Goal: Task Accomplishment & Management: Use online tool/utility

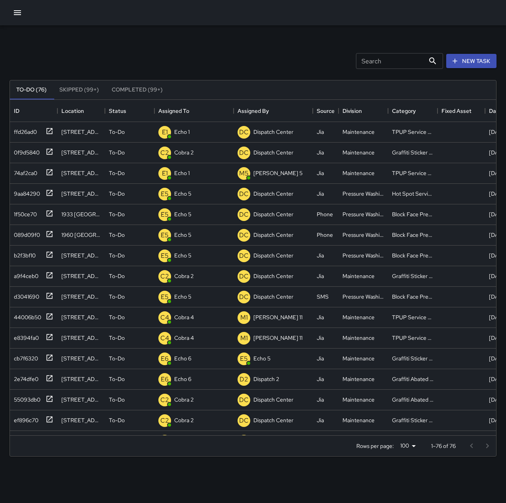
scroll to position [329, 480]
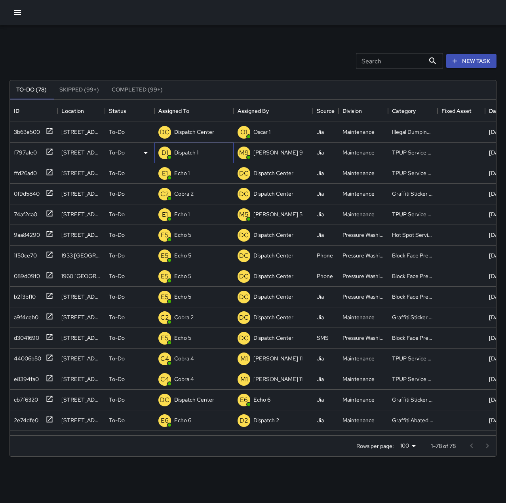
click at [193, 155] on p "Dispatch 1" at bounding box center [186, 152] width 24 height 8
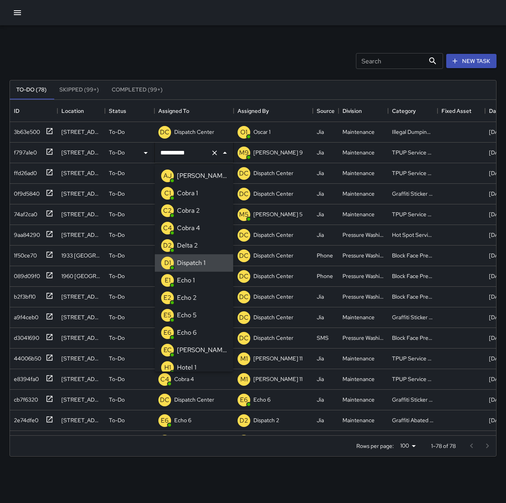
click at [217, 156] on icon "Clear" at bounding box center [215, 153] width 8 height 8
click at [191, 282] on p "Echo 1" at bounding box center [186, 281] width 18 height 10
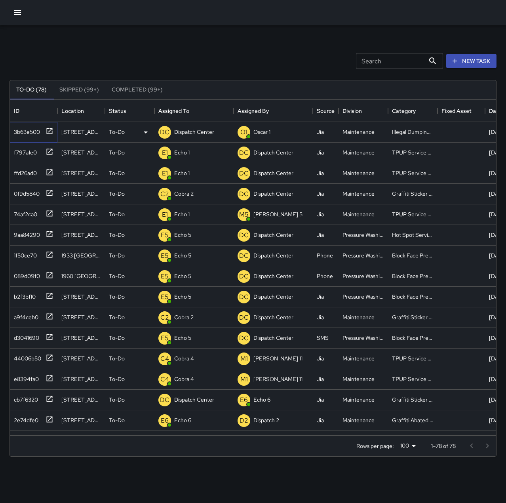
click at [48, 132] on icon at bounding box center [50, 131] width 8 height 8
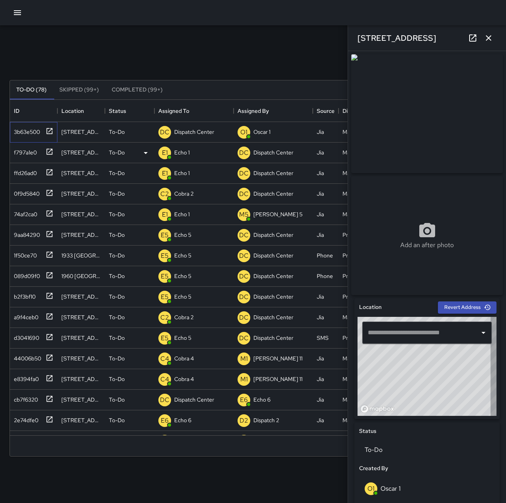
type input "**********"
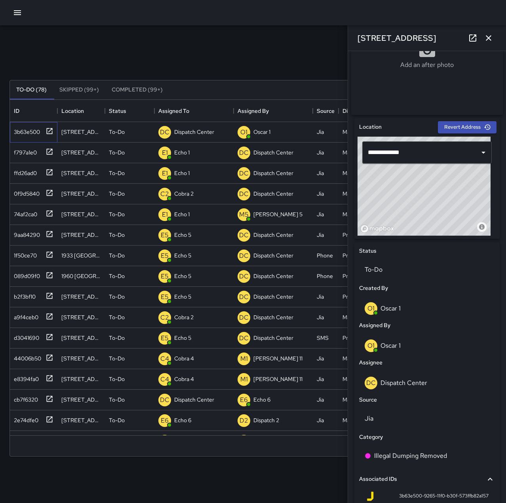
scroll to position [198, 0]
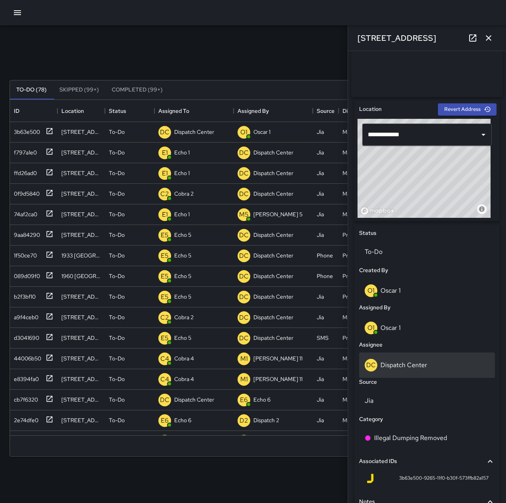
click at [428, 361] on div "DC Dispatch Center" at bounding box center [427, 364] width 136 height 25
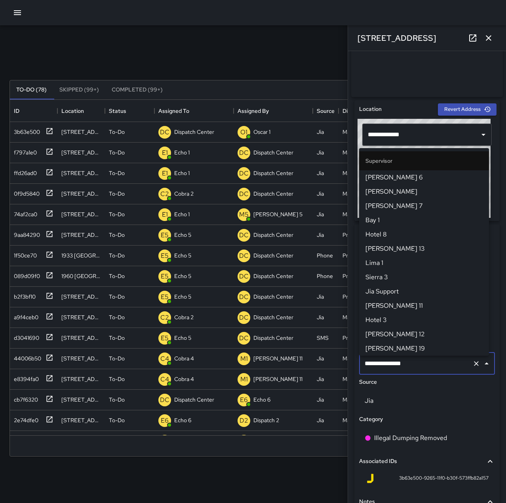
scroll to position [755, 0]
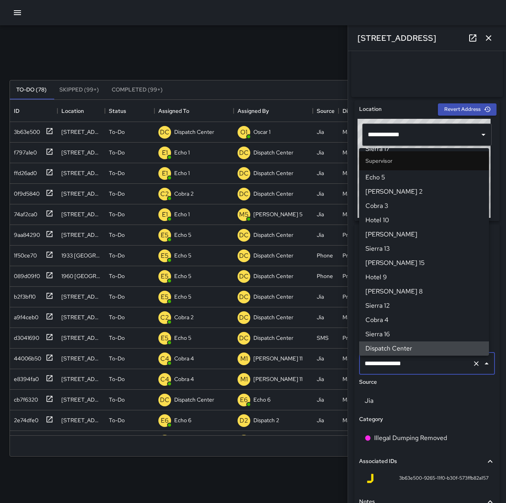
click at [472, 367] on icon "Clear" at bounding box center [476, 364] width 8 height 8
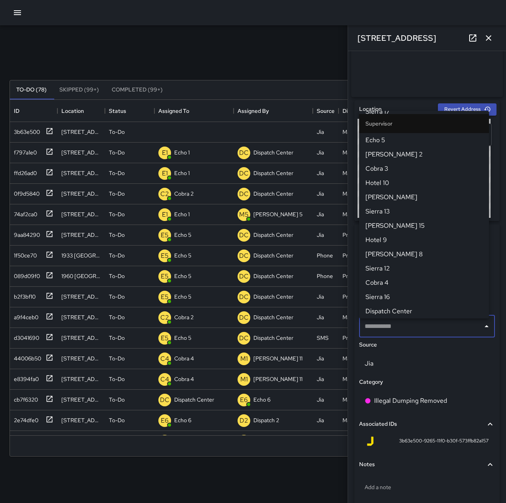
scroll to position [0, 0]
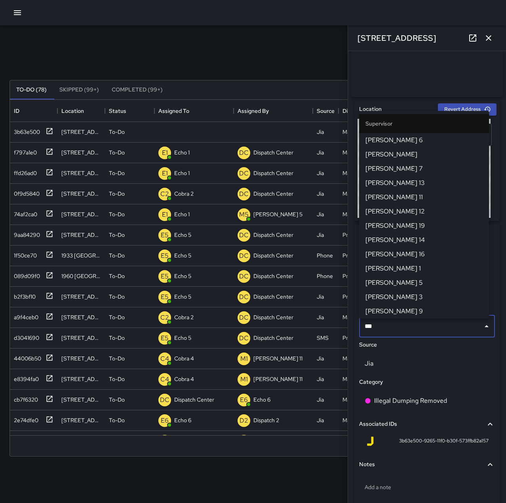
type input "***"
click at [375, 297] on span "[PERSON_NAME] 9" at bounding box center [423, 297] width 117 height 10
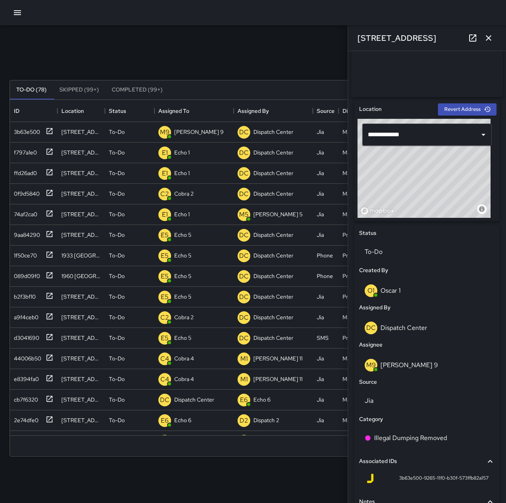
click at [492, 36] on icon "button" at bounding box center [489, 38] width 10 height 10
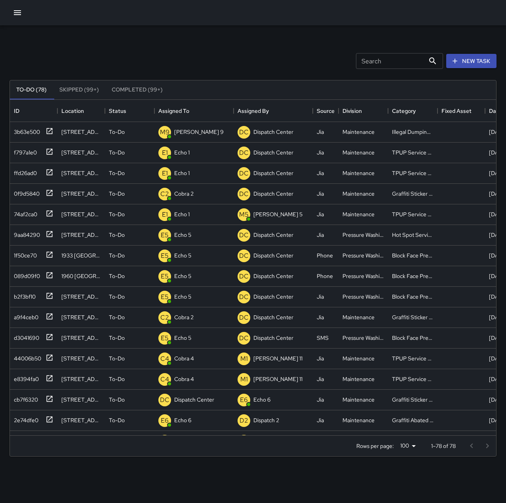
click at [15, 10] on icon "button" at bounding box center [18, 13] width 10 height 10
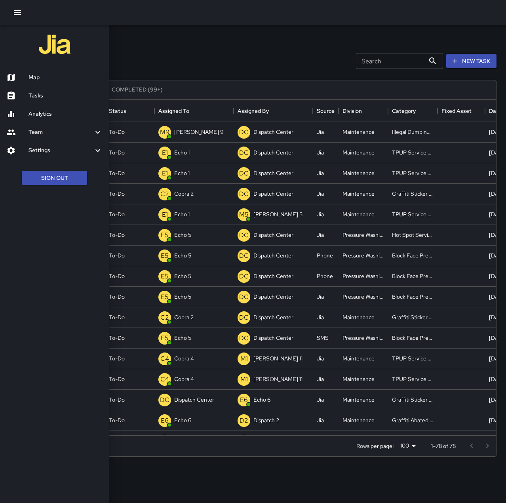
click at [40, 77] on h6 "Map" at bounding box center [66, 77] width 74 height 9
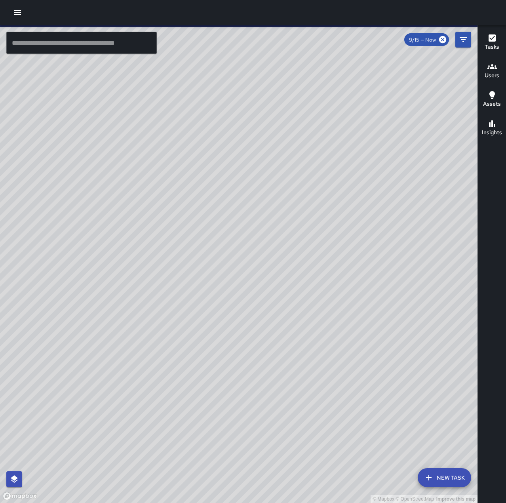
drag, startPoint x: 235, startPoint y: 333, endPoint x: 312, endPoint y: 123, distance: 223.3
click at [312, 123] on div "© Mapbox © OpenStreetMap Improve this map" at bounding box center [239, 264] width 478 height 478
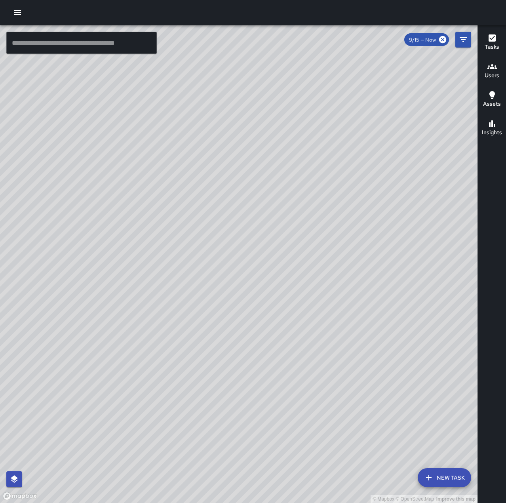
drag, startPoint x: 190, startPoint y: 259, endPoint x: 291, endPoint y: 155, distance: 144.8
click at [291, 155] on div "© Mapbox © OpenStreetMap Improve this map" at bounding box center [239, 264] width 478 height 478
drag, startPoint x: 302, startPoint y: 231, endPoint x: 221, endPoint y: 171, distance: 101.1
click at [221, 171] on div "© Mapbox © OpenStreetMap Improve this map" at bounding box center [239, 264] width 478 height 478
drag, startPoint x: 260, startPoint y: 185, endPoint x: 146, endPoint y: 290, distance: 154.7
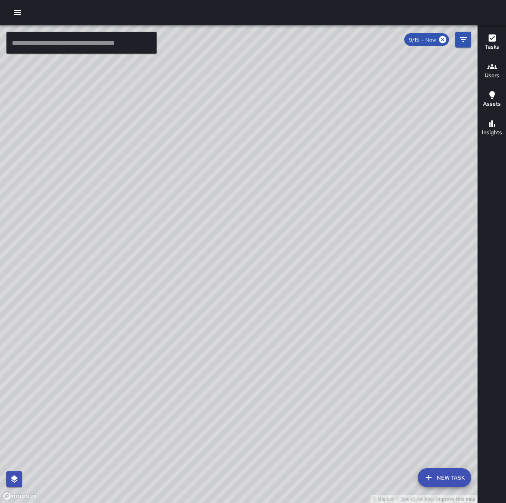
click at [146, 290] on div "© Mapbox © OpenStreetMap Improve this map" at bounding box center [239, 264] width 478 height 478
drag, startPoint x: 365, startPoint y: 211, endPoint x: 232, endPoint y: 277, distance: 148.4
click at [221, 285] on div "© Mapbox © OpenStreetMap Improve this map" at bounding box center [239, 264] width 478 height 478
drag, startPoint x: 351, startPoint y: 175, endPoint x: 118, endPoint y: 258, distance: 247.1
click at [119, 258] on div "© Mapbox © OpenStreetMap Improve this map" at bounding box center [239, 264] width 478 height 478
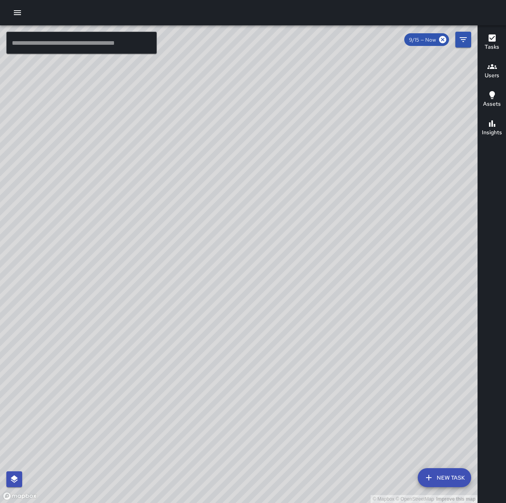
drag, startPoint x: 245, startPoint y: 101, endPoint x: 213, endPoint y: 274, distance: 175.5
click at [213, 274] on div "© Mapbox © OpenStreetMap Improve this map" at bounding box center [239, 264] width 478 height 478
drag, startPoint x: 327, startPoint y: 165, endPoint x: 238, endPoint y: 292, distance: 155.1
click at [234, 292] on div "© Mapbox © OpenStreetMap Improve this map" at bounding box center [239, 264] width 478 height 478
drag, startPoint x: 207, startPoint y: 301, endPoint x: 212, endPoint y: 216, distance: 84.8
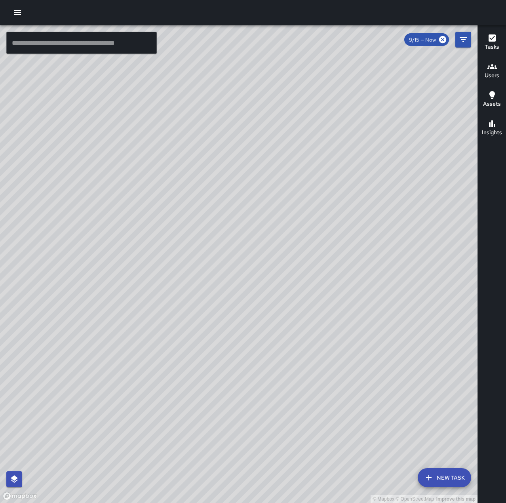
click at [214, 213] on div "© Mapbox © OpenStreetMap Improve this map" at bounding box center [239, 264] width 478 height 478
drag, startPoint x: 126, startPoint y: 356, endPoint x: 176, endPoint y: 183, distance: 179.2
click at [176, 183] on div "© Mapbox © OpenStreetMap Improve this map" at bounding box center [239, 264] width 478 height 478
drag, startPoint x: 164, startPoint y: 230, endPoint x: 339, endPoint y: 298, distance: 187.8
click at [339, 298] on div "© Mapbox © OpenStreetMap Improve this map" at bounding box center [239, 264] width 478 height 478
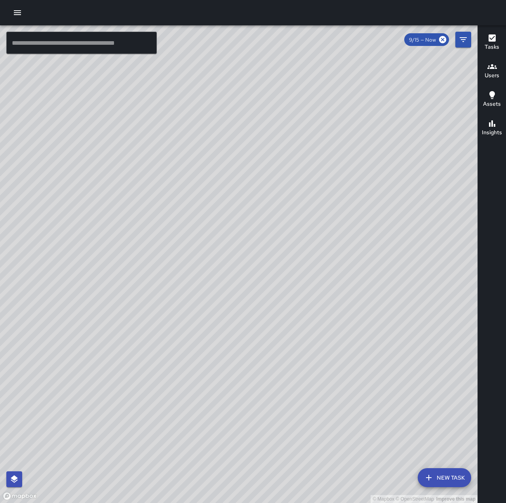
drag, startPoint x: 380, startPoint y: 265, endPoint x: 234, endPoint y: 234, distance: 148.9
click at [234, 234] on div "© Mapbox © OpenStreetMap Improve this map" at bounding box center [239, 264] width 478 height 478
drag, startPoint x: 245, startPoint y: 394, endPoint x: 302, endPoint y: 292, distance: 116.8
click at [302, 292] on div "© Mapbox © OpenStreetMap Improve this map" at bounding box center [239, 264] width 478 height 478
drag, startPoint x: 206, startPoint y: 338, endPoint x: 348, endPoint y: 378, distance: 147.7
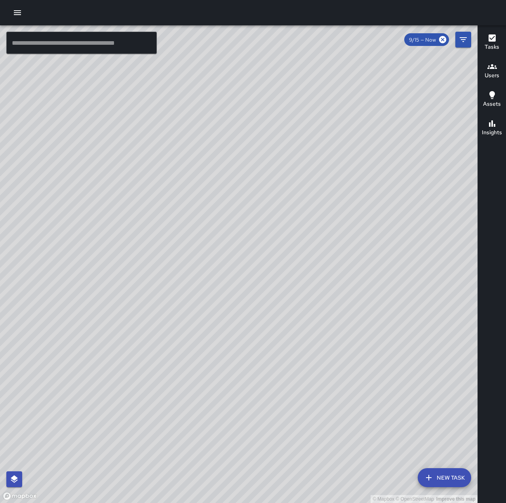
click at [348, 378] on div "© Mapbox © OpenStreetMap Improve this map" at bounding box center [239, 264] width 478 height 478
drag, startPoint x: 297, startPoint y: 262, endPoint x: 132, endPoint y: 240, distance: 166.9
click at [132, 240] on div "© Mapbox © OpenStreetMap Improve this map" at bounding box center [239, 264] width 478 height 478
drag, startPoint x: 163, startPoint y: 289, endPoint x: 299, endPoint y: 195, distance: 164.9
click at [299, 195] on div "© Mapbox © OpenStreetMap Improve this map" at bounding box center [239, 264] width 478 height 478
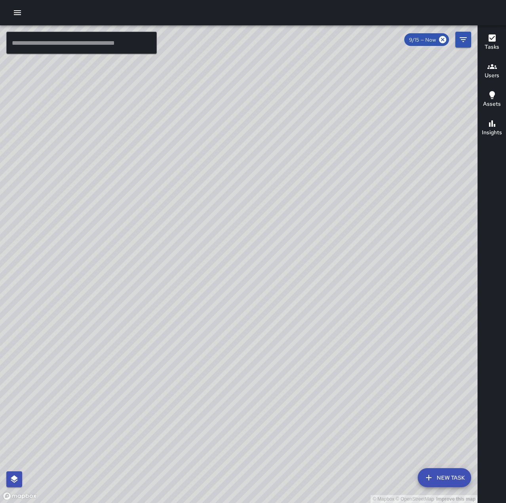
drag, startPoint x: 239, startPoint y: 366, endPoint x: 322, endPoint y: 375, distance: 82.9
click at [322, 375] on div "© Mapbox © OpenStreetMap Improve this map" at bounding box center [239, 264] width 478 height 478
drag, startPoint x: 210, startPoint y: 296, endPoint x: 339, endPoint y: 252, distance: 135.5
click at [339, 252] on div "© Mapbox © OpenStreetMap Improve this map" at bounding box center [239, 264] width 478 height 478
drag, startPoint x: 354, startPoint y: 277, endPoint x: 367, endPoint y: 166, distance: 111.7
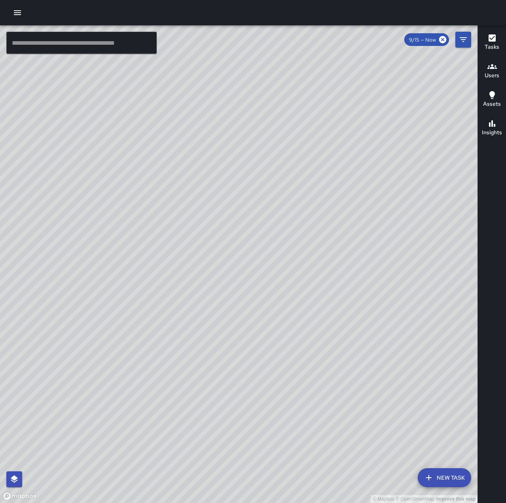
click at [367, 166] on div "© Mapbox © OpenStreetMap Improve this map" at bounding box center [239, 264] width 478 height 478
drag, startPoint x: 251, startPoint y: 302, endPoint x: 299, endPoint y: 206, distance: 107.1
click at [299, 206] on div "© Mapbox © OpenStreetMap Improve this map" at bounding box center [239, 264] width 478 height 478
drag, startPoint x: 334, startPoint y: 163, endPoint x: 277, endPoint y: 294, distance: 142.9
click at [277, 294] on div "© Mapbox © OpenStreetMap Improve this map" at bounding box center [239, 264] width 478 height 478
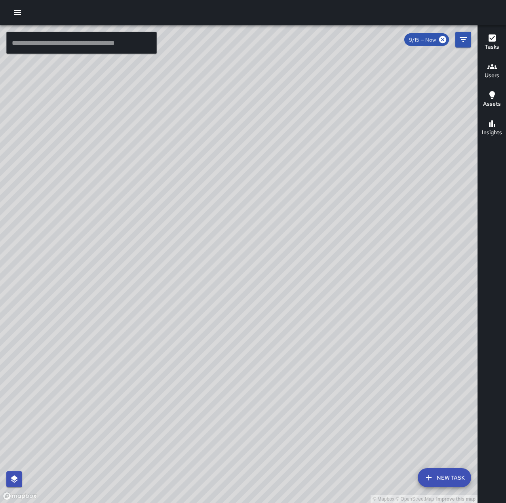
drag, startPoint x: 409, startPoint y: 224, endPoint x: 250, endPoint y: 247, distance: 161.2
click at [250, 247] on div "© Mapbox © OpenStreetMap Improve this map" at bounding box center [239, 264] width 478 height 478
drag, startPoint x: 142, startPoint y: 284, endPoint x: 374, endPoint y: 312, distance: 233.7
click at [374, 312] on div "© Mapbox © OpenStreetMap Improve this map" at bounding box center [239, 264] width 478 height 478
click at [21, 13] on icon "button" at bounding box center [18, 13] width 10 height 10
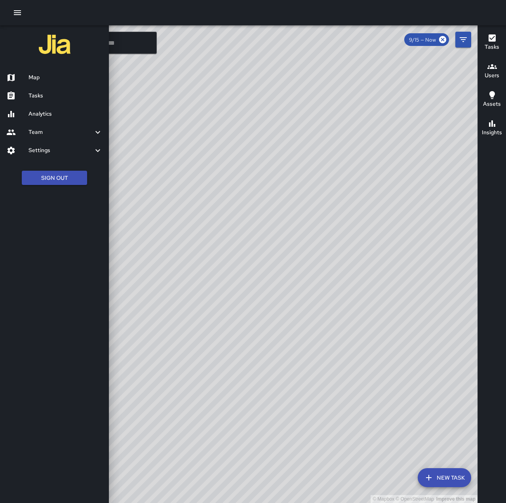
click at [41, 98] on h6 "Tasks" at bounding box center [66, 95] width 74 height 9
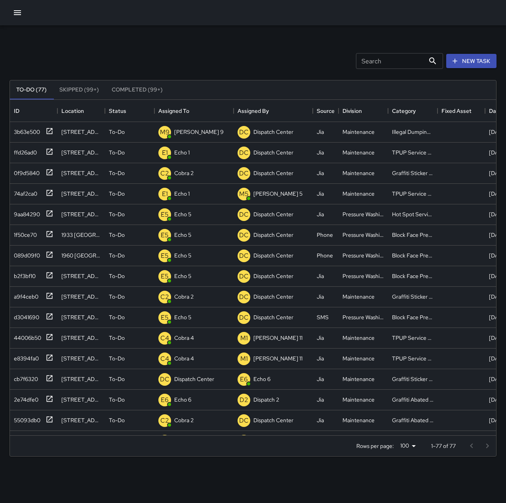
scroll to position [329, 480]
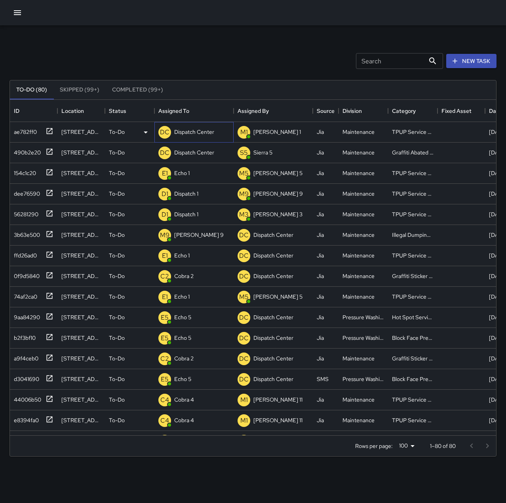
click at [201, 128] on p "Dispatch Center" at bounding box center [194, 132] width 40 height 8
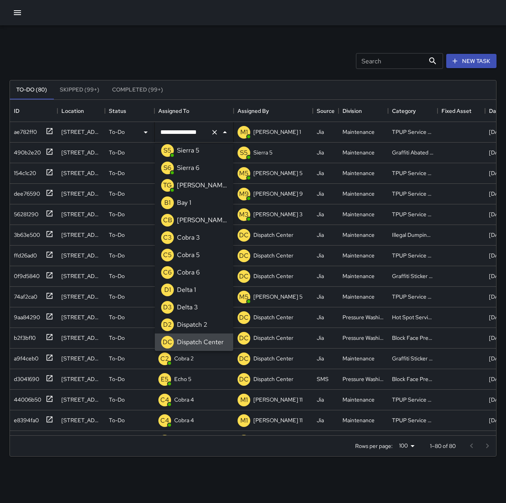
click at [212, 131] on icon "Clear" at bounding box center [215, 132] width 8 height 8
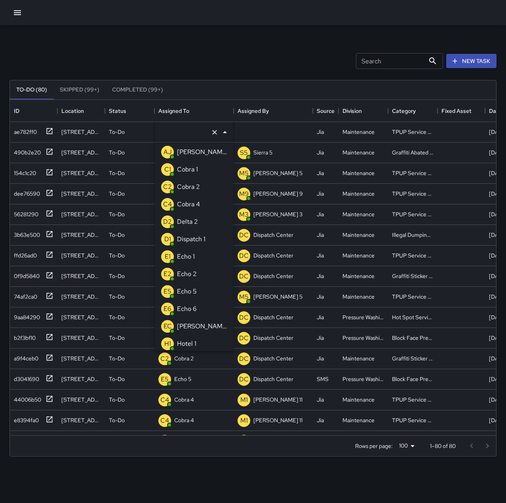
click at [197, 257] on li "E1 Echo 1" at bounding box center [194, 256] width 78 height 17
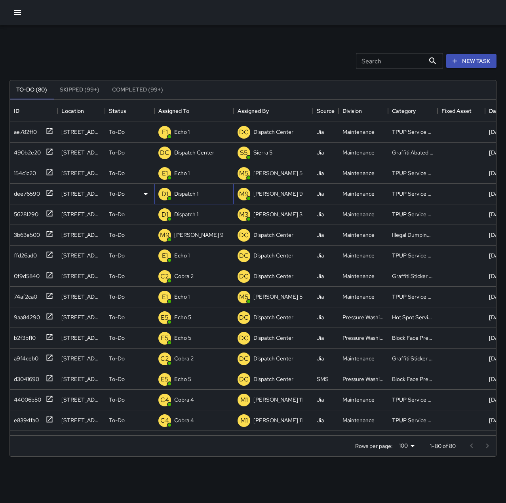
click at [194, 193] on p "Dispatch 1" at bounding box center [186, 194] width 24 height 8
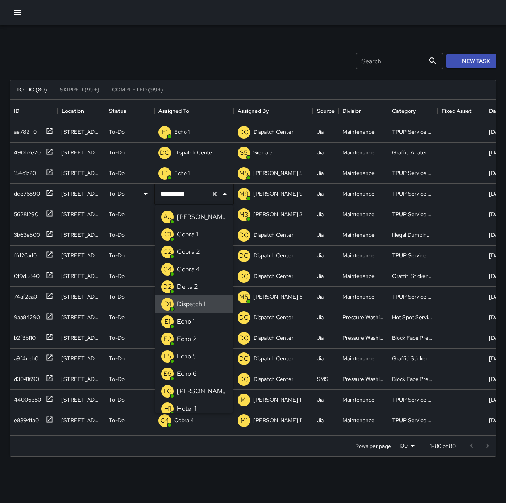
click at [213, 195] on icon "Clear" at bounding box center [214, 194] width 5 height 5
click at [191, 318] on p "Echo 1" at bounding box center [186, 322] width 18 height 10
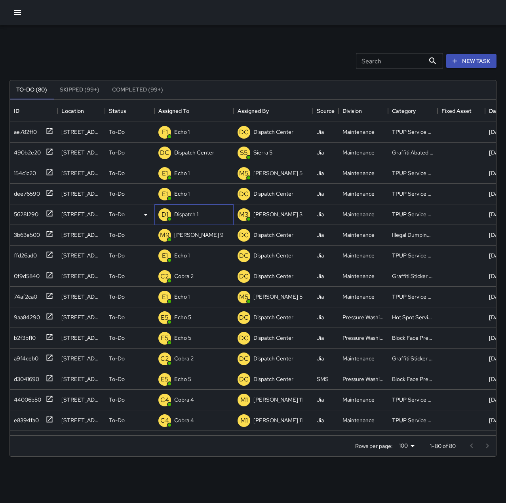
click at [185, 215] on p "Dispatch 1" at bounding box center [186, 214] width 24 height 8
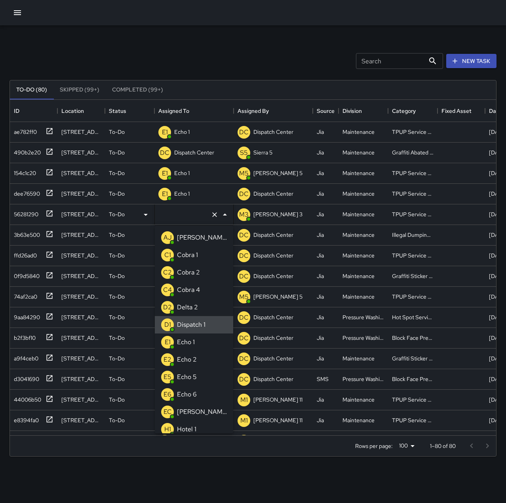
type input "**********"
click at [215, 217] on icon "Clear" at bounding box center [215, 215] width 8 height 8
click at [179, 336] on div "Echo 1" at bounding box center [185, 342] width 21 height 13
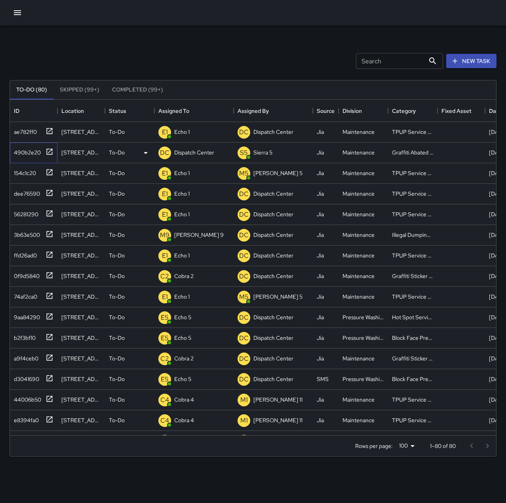
click at [33, 152] on div "490b2e20" at bounding box center [26, 150] width 30 height 11
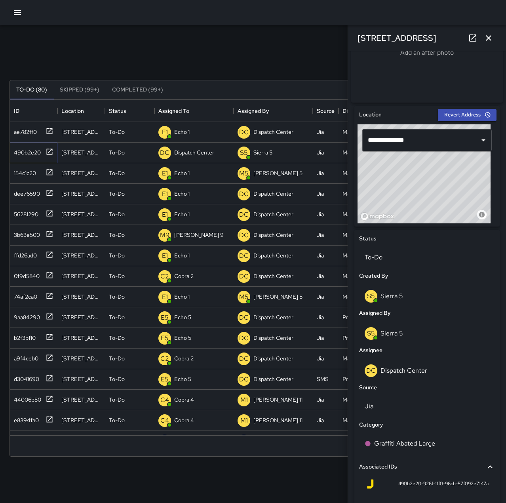
scroll to position [198, 0]
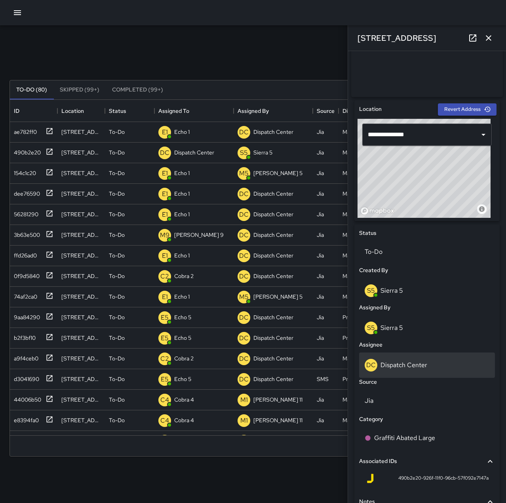
click at [420, 369] on p "Dispatch Center" at bounding box center [404, 365] width 47 height 8
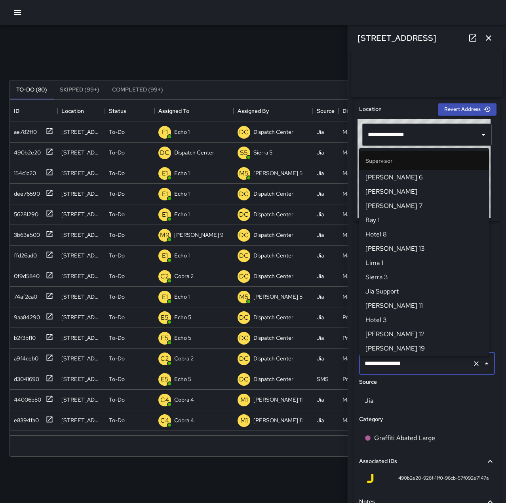
scroll to position [755, 0]
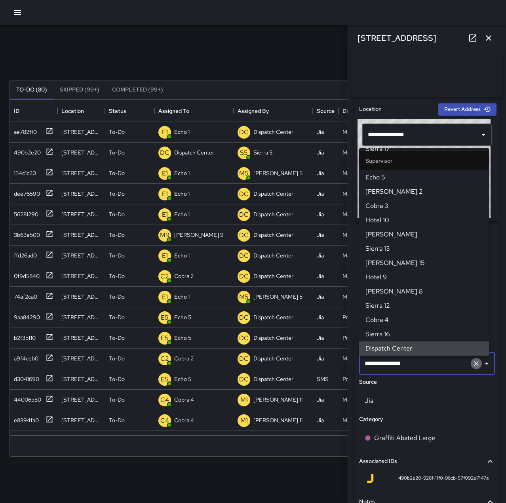
click at [472, 367] on icon "Clear" at bounding box center [476, 364] width 8 height 8
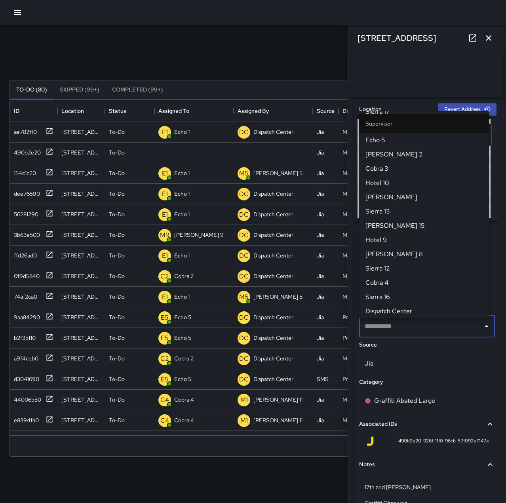
scroll to position [0, 0]
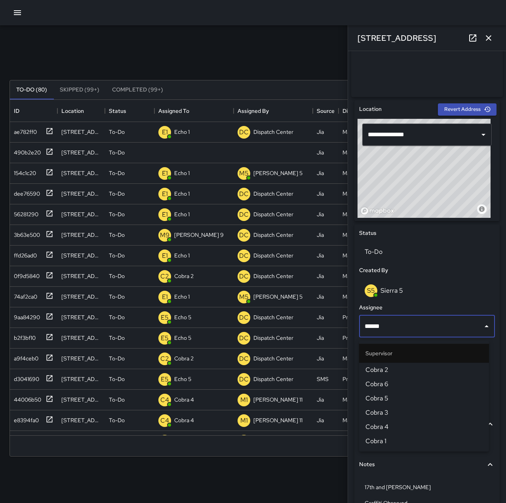
type input "*******"
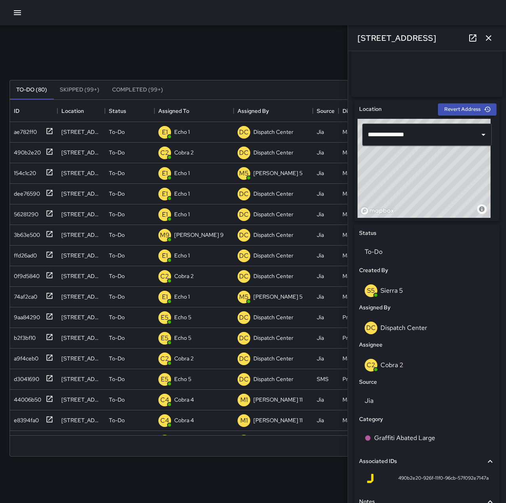
click at [490, 40] on icon "button" at bounding box center [489, 38] width 10 height 10
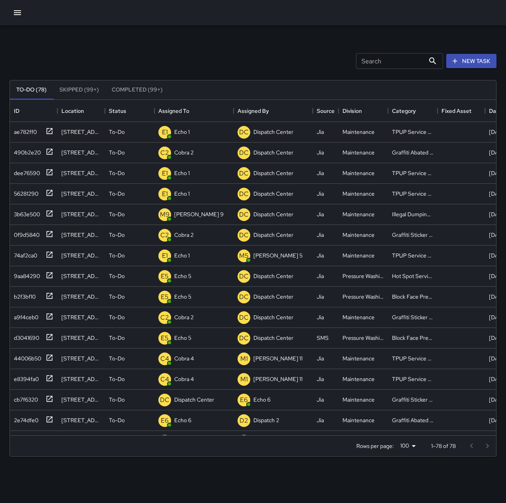
click at [19, 7] on button "button" at bounding box center [18, 13] width 16 height 16
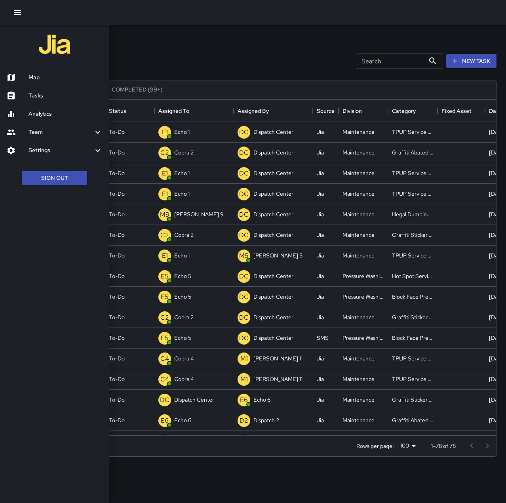
click at [44, 80] on h6 "Map" at bounding box center [66, 77] width 74 height 9
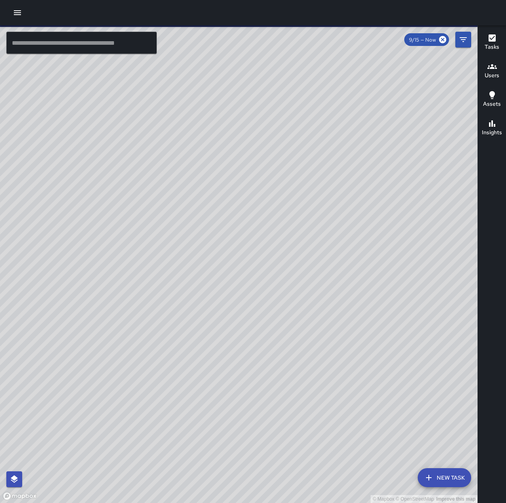
drag, startPoint x: 410, startPoint y: 254, endPoint x: 186, endPoint y: 415, distance: 276.0
click at [186, 415] on div "© Mapbox © OpenStreetMap Improve this map" at bounding box center [239, 264] width 478 height 478
drag, startPoint x: 272, startPoint y: 276, endPoint x: 192, endPoint y: 396, distance: 144.6
click at [192, 396] on div "© Mapbox © OpenStreetMap Improve this map" at bounding box center [239, 264] width 478 height 478
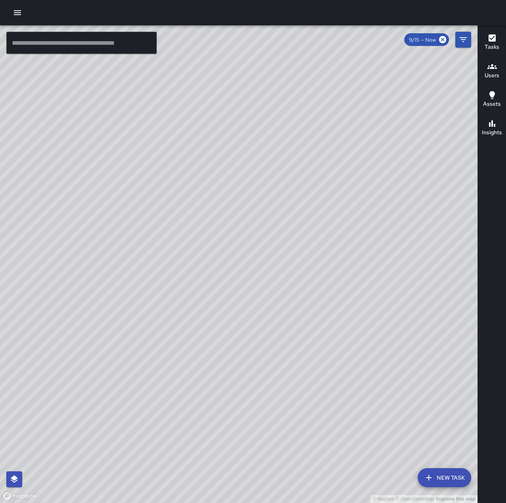
click at [87, 45] on input "text" at bounding box center [81, 43] width 150 height 22
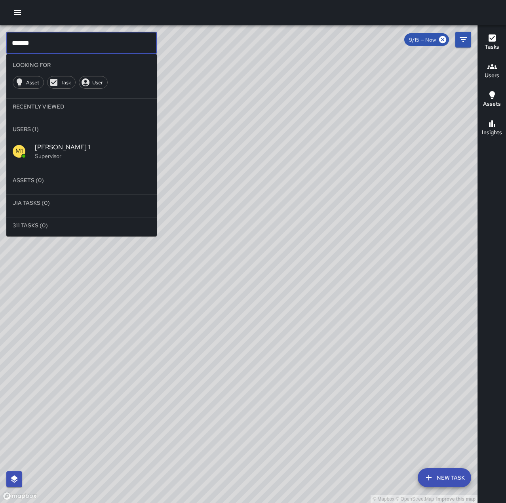
type input "******"
click at [64, 137] on li "Users (1)" at bounding box center [81, 129] width 150 height 16
click at [70, 149] on span "[PERSON_NAME] 1" at bounding box center [93, 148] width 116 height 10
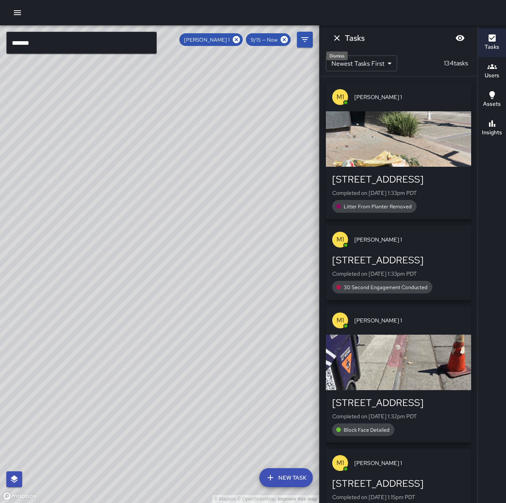
click at [337, 38] on icon "Dismiss" at bounding box center [337, 38] width 6 height 6
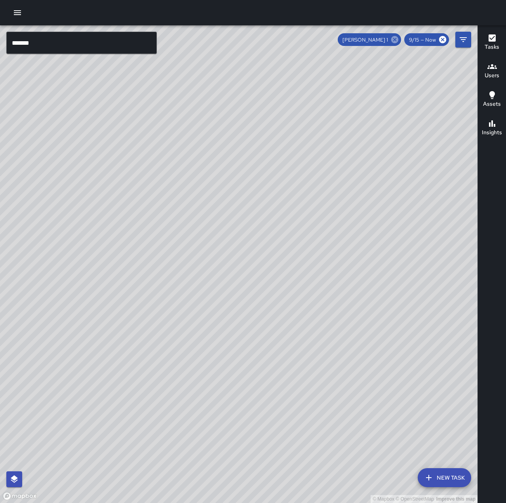
click at [394, 42] on icon at bounding box center [394, 39] width 7 height 7
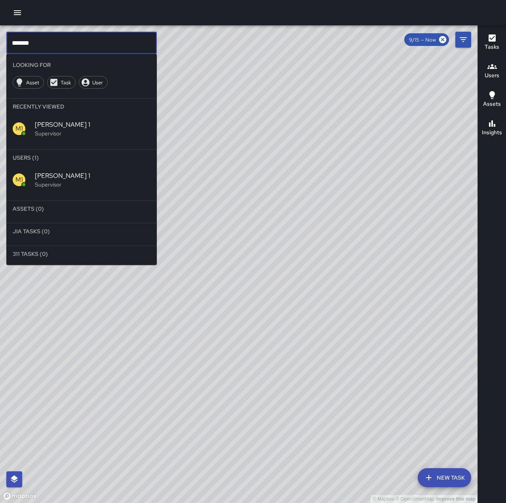
drag, startPoint x: 47, startPoint y: 44, endPoint x: -7, endPoint y: 49, distance: 53.8
click at [0, 49] on html "© Mapbox © OpenStreetMap Improve this map ****** ​ Looking For Asset Task User …" at bounding box center [253, 251] width 506 height 503
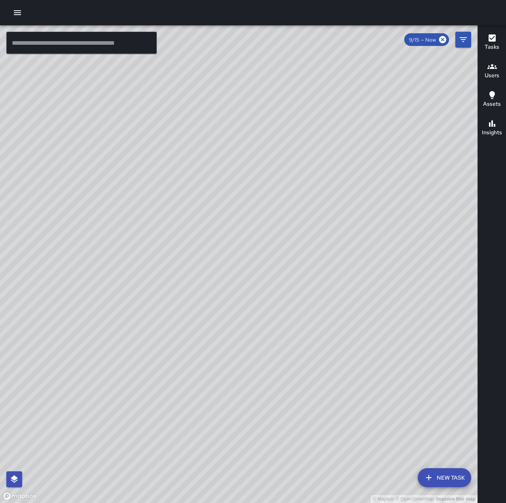
click at [17, 13] on icon "button" at bounding box center [17, 12] width 7 height 5
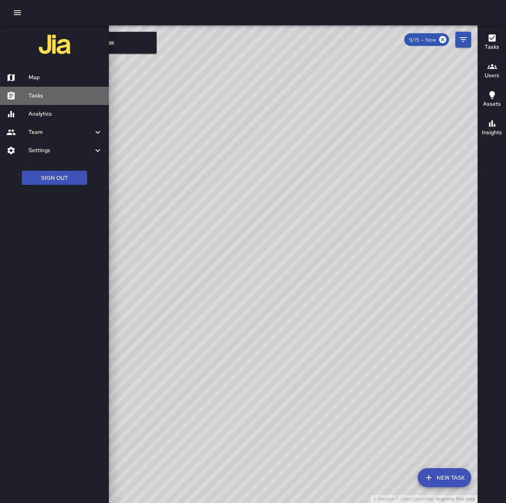
click at [53, 97] on h6 "Tasks" at bounding box center [66, 95] width 74 height 9
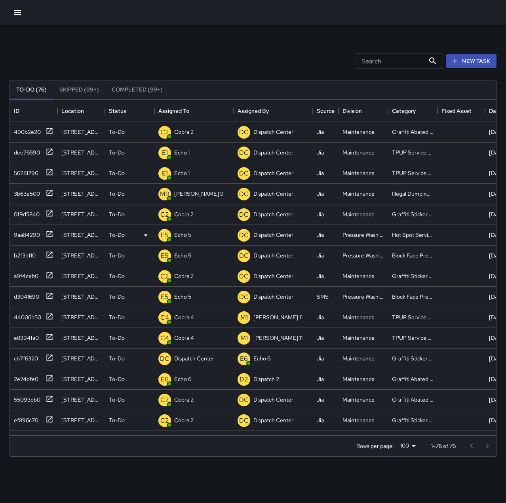
scroll to position [329, 480]
click at [30, 174] on div "3b63e500" at bounding box center [25, 171] width 29 height 11
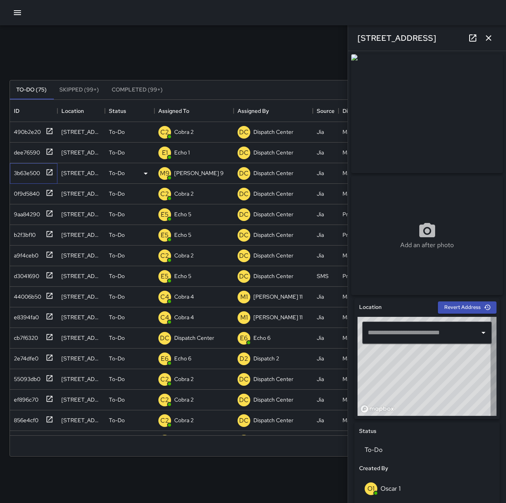
type input "**********"
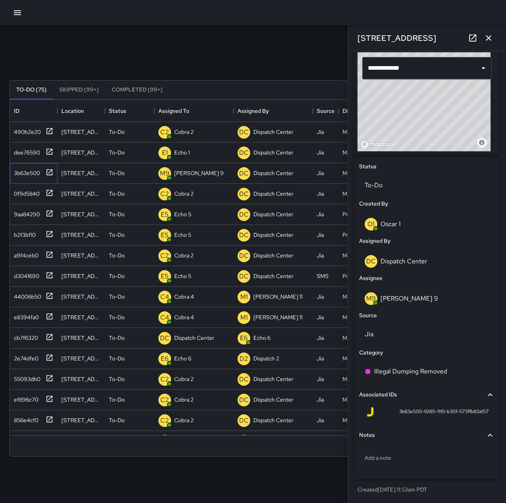
scroll to position [268, 0]
click at [443, 371] on p "Illegal Dumping Removed" at bounding box center [410, 372] width 73 height 10
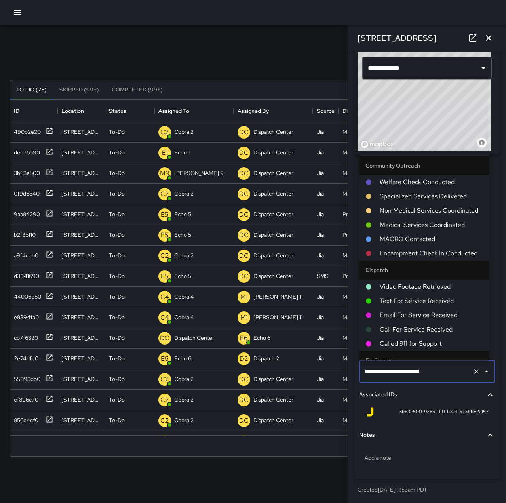
scroll to position [423, 0]
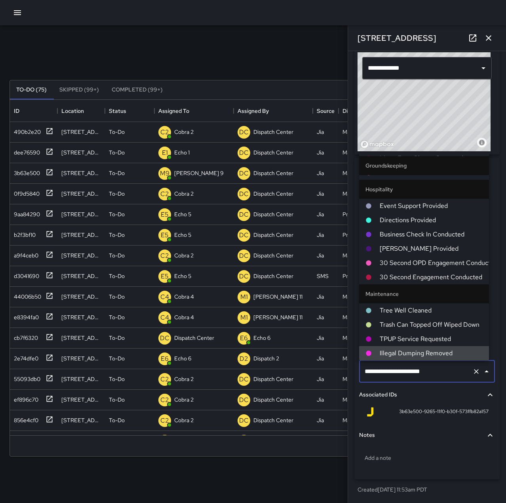
click at [472, 371] on icon "Clear" at bounding box center [476, 371] width 8 height 8
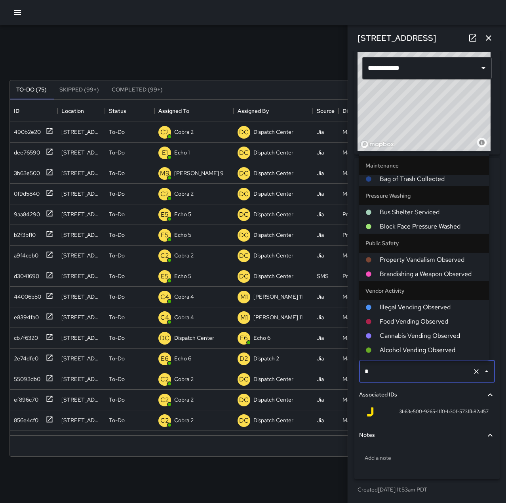
scroll to position [0, 0]
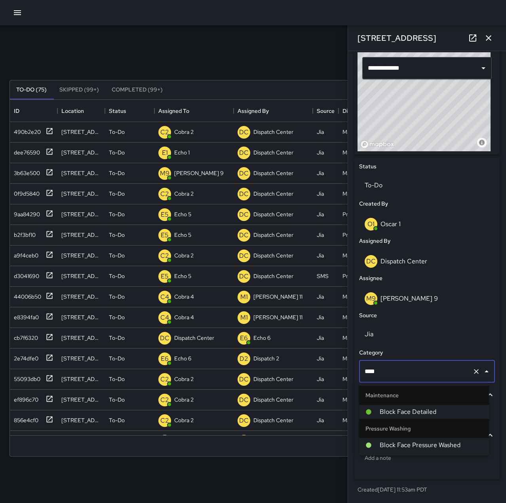
type input "*****"
click at [443, 413] on span "Block Face Detailed" at bounding box center [431, 412] width 103 height 10
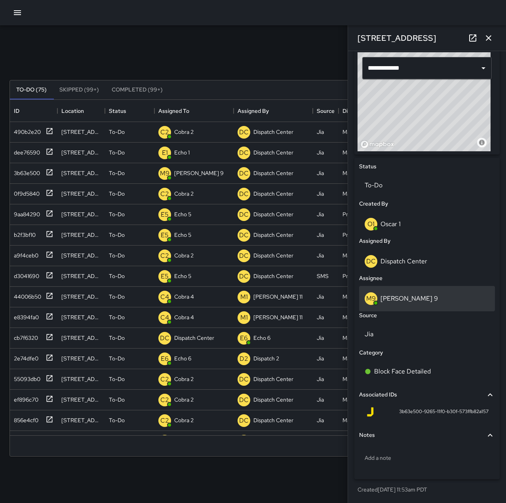
click at [403, 298] on div "M9 [PERSON_NAME] 9" at bounding box center [427, 298] width 125 height 13
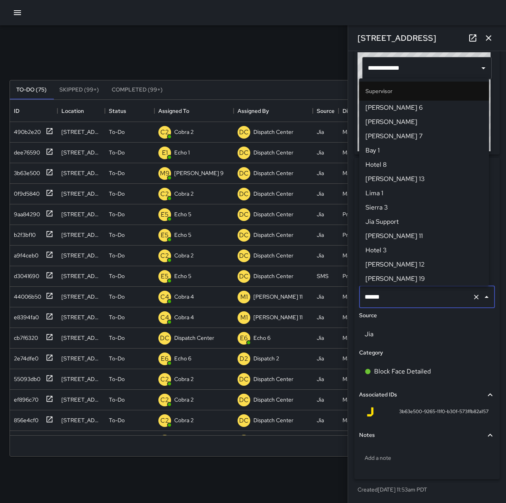
scroll to position [513, 0]
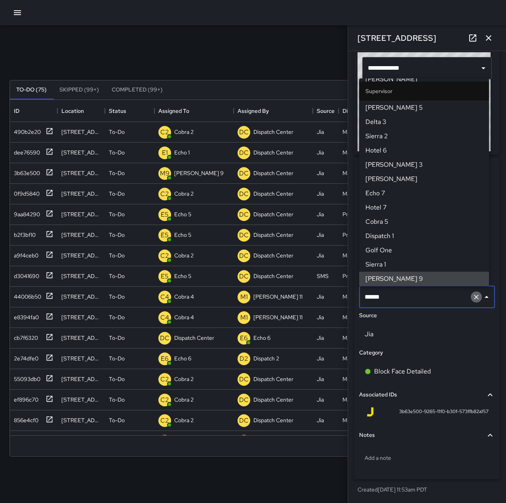
click at [472, 294] on icon "Clear" at bounding box center [476, 297] width 8 height 8
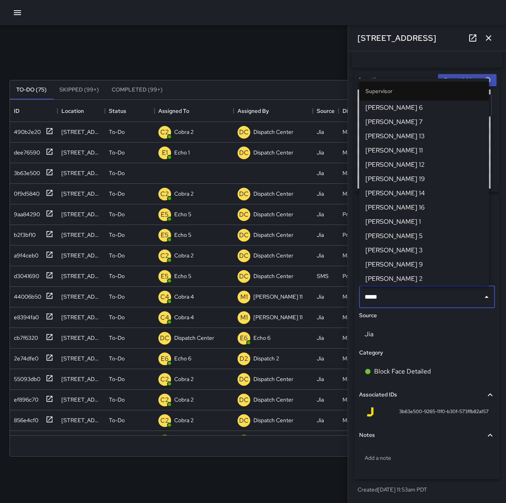
type input "******"
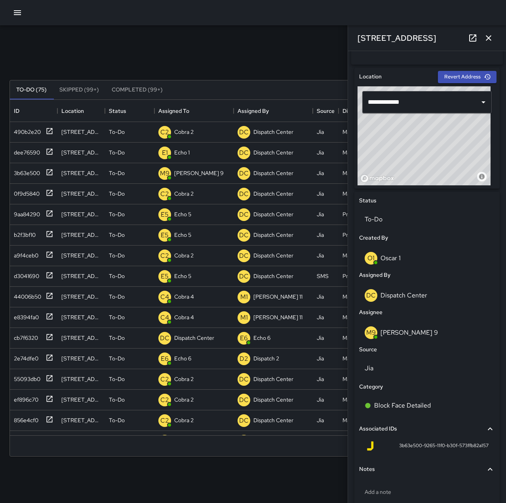
click at [489, 38] on icon "button" at bounding box center [489, 38] width 6 height 6
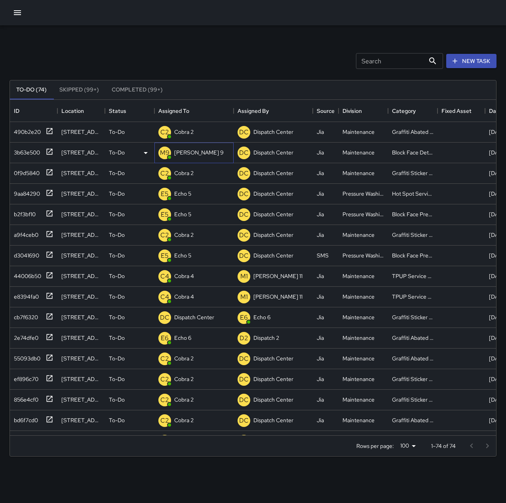
click at [192, 154] on div "[PERSON_NAME] 9" at bounding box center [199, 152] width 53 height 11
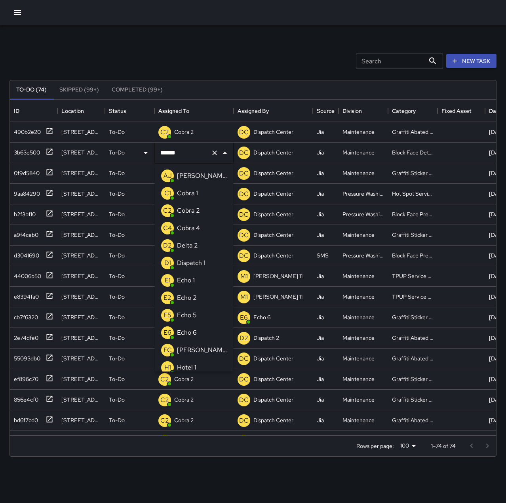
scroll to position [266, 0]
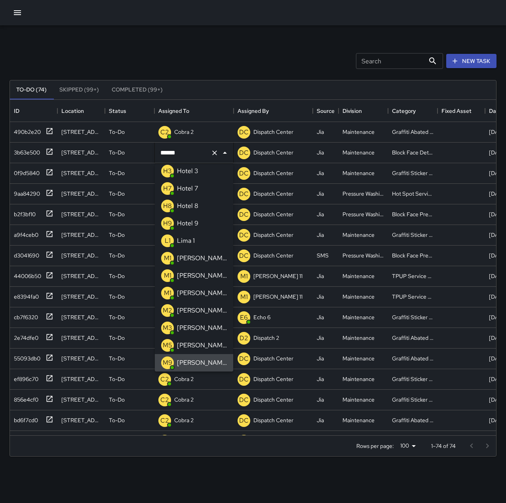
click at [191, 60] on div "Search Search New Task" at bounding box center [253, 60] width 490 height 41
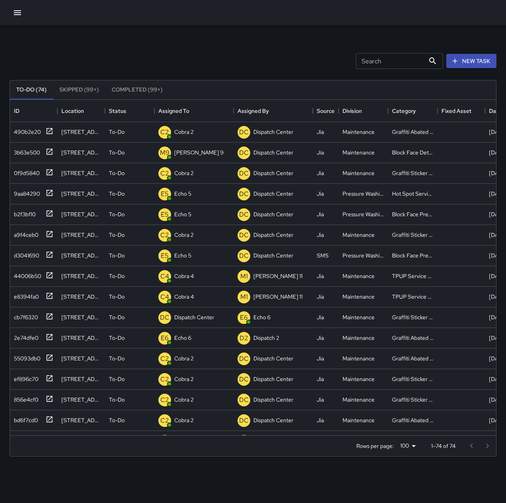
click at [21, 11] on icon "button" at bounding box center [17, 12] width 7 height 5
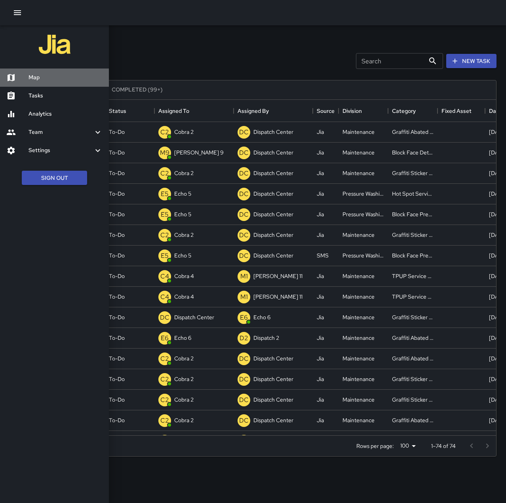
click at [43, 75] on h6 "Map" at bounding box center [66, 77] width 74 height 9
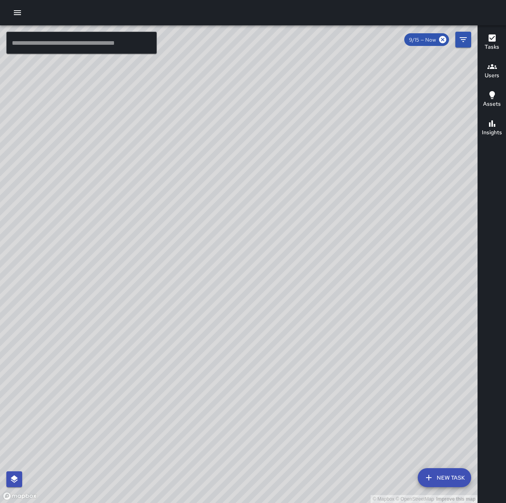
drag, startPoint x: 381, startPoint y: 333, endPoint x: 194, endPoint y: 495, distance: 247.9
click at [194, 495] on div "© Mapbox © OpenStreetMap Improve this map" at bounding box center [239, 264] width 478 height 478
drag, startPoint x: 336, startPoint y: 323, endPoint x: 407, endPoint y: 349, distance: 75.2
click at [407, 349] on div "© Mapbox © OpenStreetMap Improve this map" at bounding box center [239, 264] width 478 height 478
click at [8, 9] on div at bounding box center [253, 12] width 506 height 25
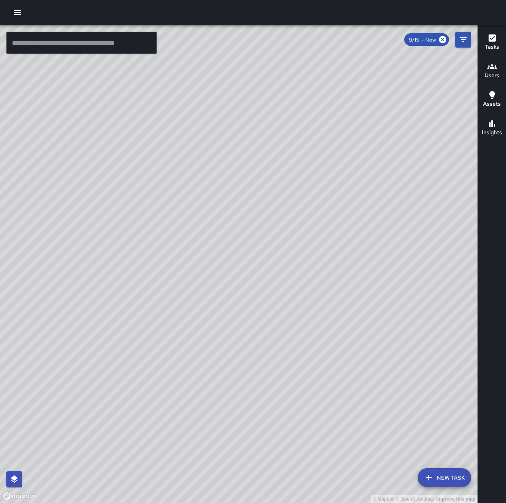
click at [14, 10] on icon "button" at bounding box center [17, 12] width 7 height 5
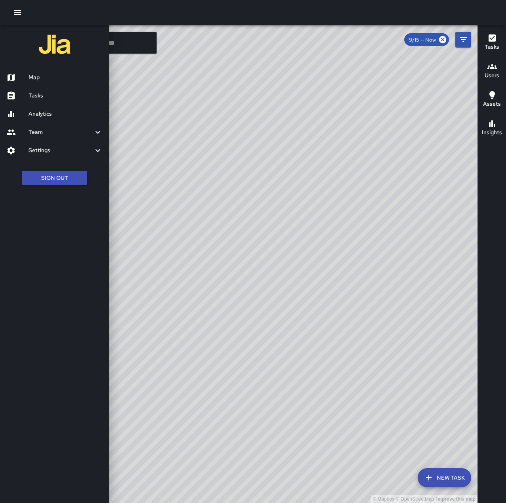
click at [49, 91] on h6 "Tasks" at bounding box center [66, 95] width 74 height 9
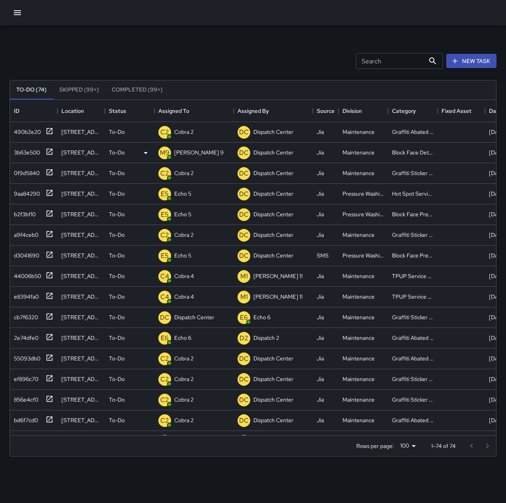
scroll to position [329, 480]
click at [192, 148] on div "[PERSON_NAME] 9" at bounding box center [199, 152] width 53 height 11
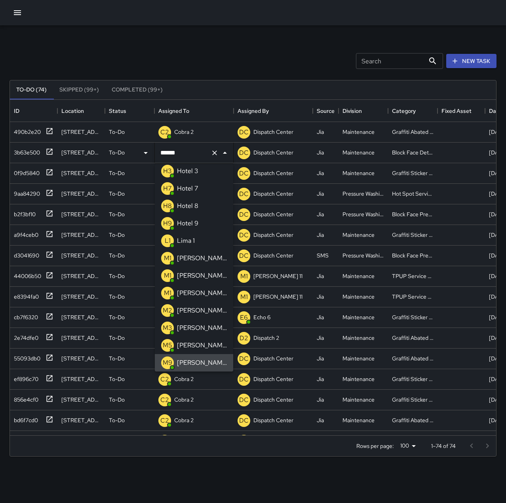
click at [215, 150] on icon "Clear" at bounding box center [215, 153] width 8 height 8
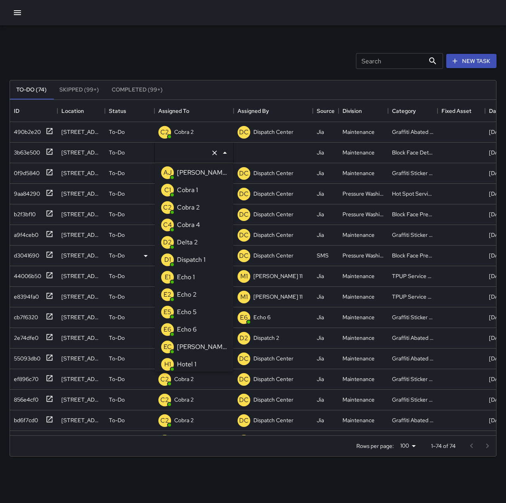
click at [204, 259] on p "Dispatch 1" at bounding box center [191, 260] width 29 height 10
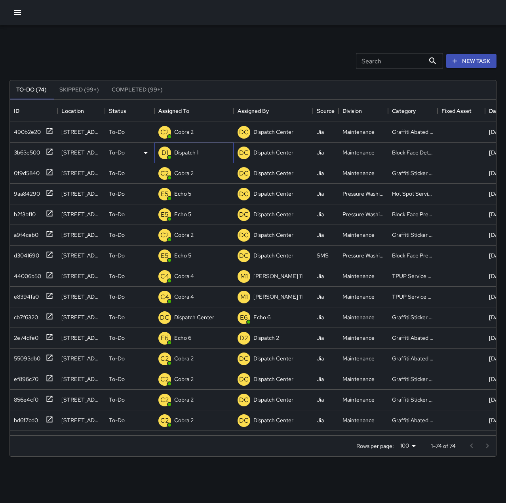
click at [204, 148] on div "D1 Dispatch 1" at bounding box center [193, 153] width 79 height 21
type input "**********"
click at [202, 154] on input "**********" at bounding box center [182, 152] width 49 height 15
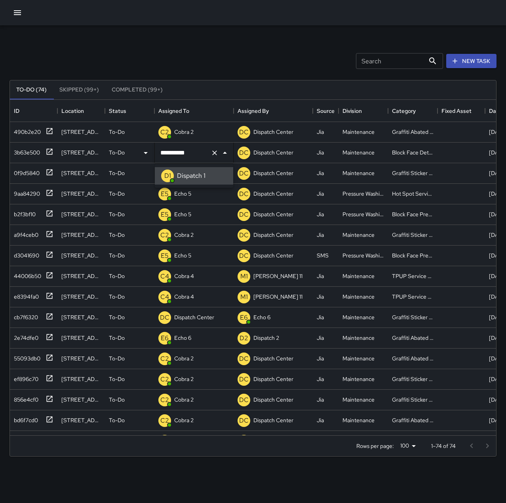
click at [219, 153] on button "Close" at bounding box center [224, 152] width 11 height 11
click at [212, 154] on icon "Clear" at bounding box center [215, 153] width 8 height 8
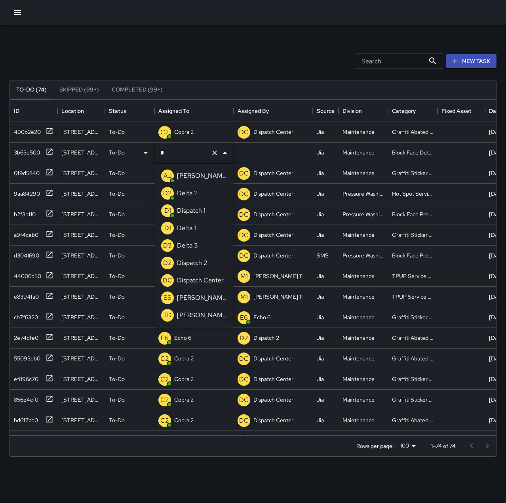
type input "**"
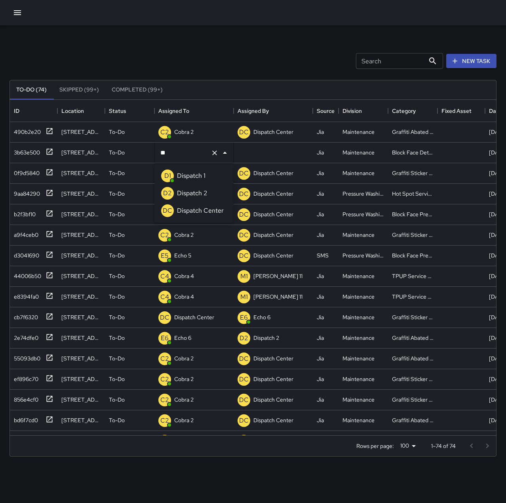
click at [203, 192] on p "Dispatch 2" at bounding box center [192, 193] width 30 height 10
click at [194, 61] on div "Search Search New Task" at bounding box center [253, 60] width 490 height 41
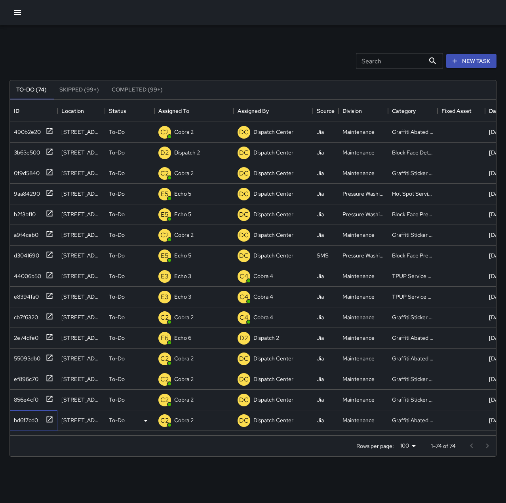
click at [32, 417] on div "bd6f7cd0" at bounding box center [24, 418] width 27 height 11
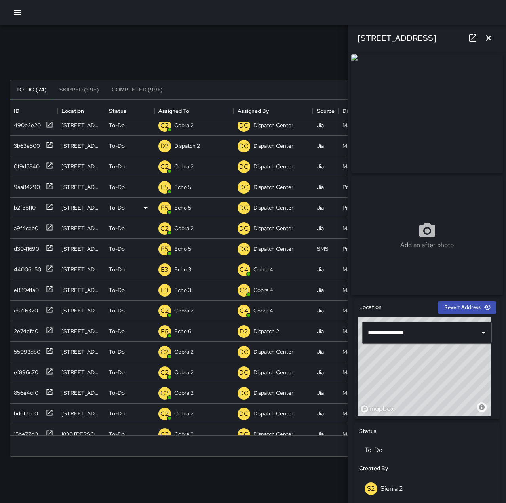
scroll to position [0, 0]
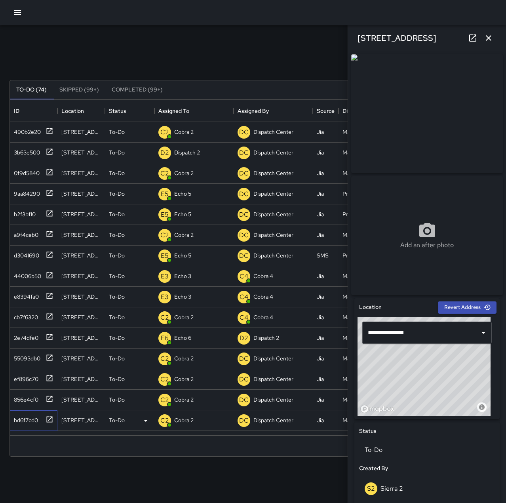
click at [25, 417] on div "bd6f7cd0" at bounding box center [24, 418] width 27 height 11
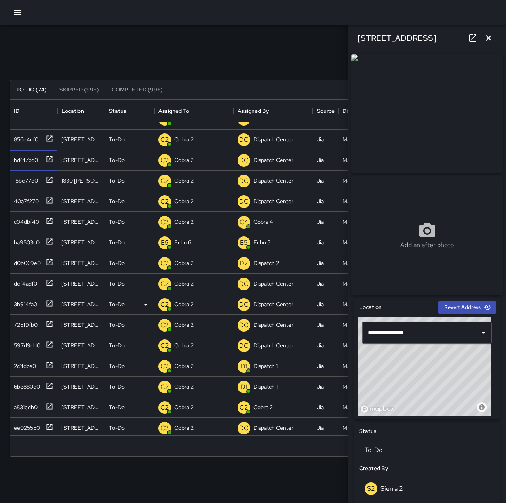
scroll to position [277, 0]
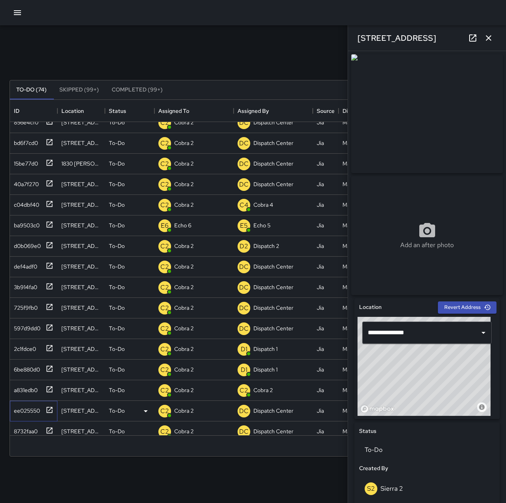
click at [32, 409] on div "ee025550" at bounding box center [25, 408] width 29 height 11
type input "**********"
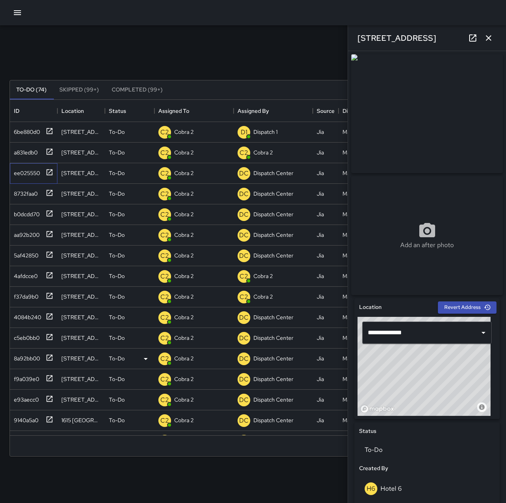
scroll to position [554, 0]
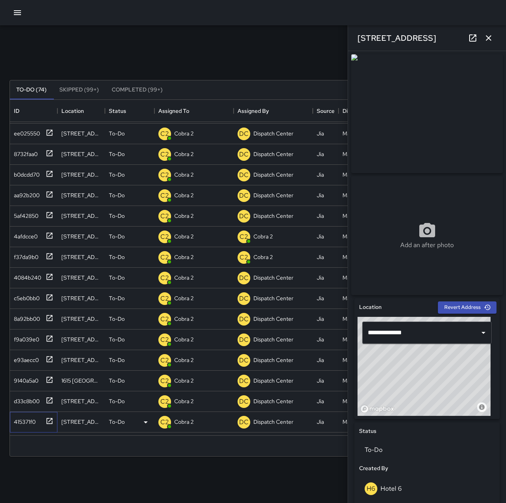
click at [32, 421] on div "415371f0" at bounding box center [23, 420] width 25 height 11
type input "**********"
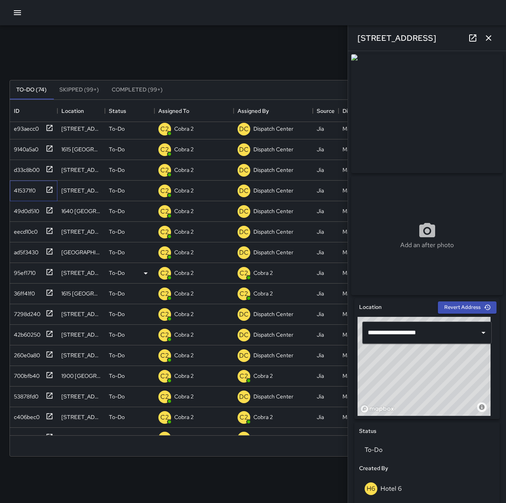
scroll to position [832, 0]
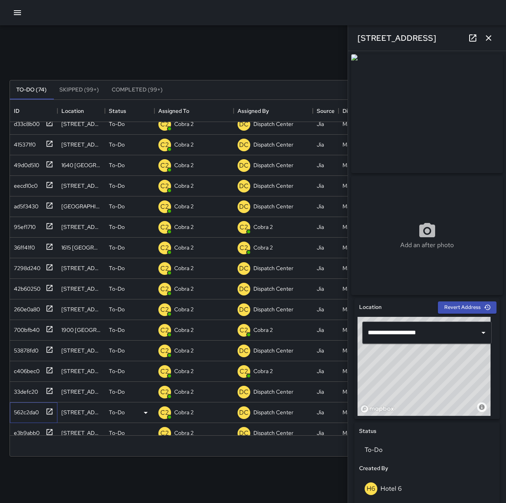
click at [28, 414] on div "562c2da0" at bounding box center [25, 410] width 28 height 11
type input "**********"
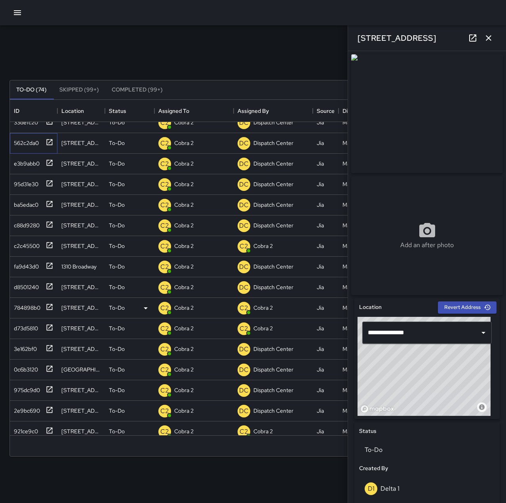
scroll to position [1109, 0]
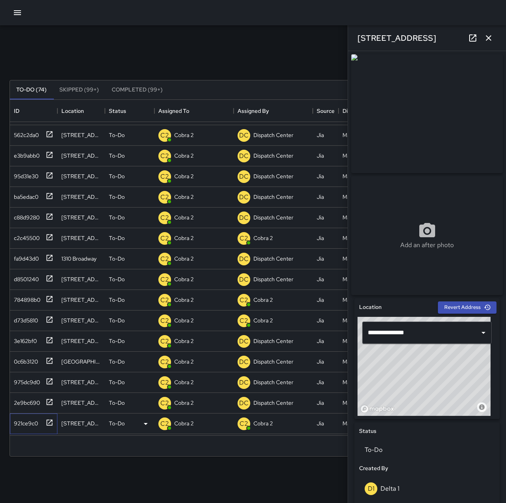
click at [32, 415] on div "921ce9c0" at bounding box center [32, 421] width 43 height 13
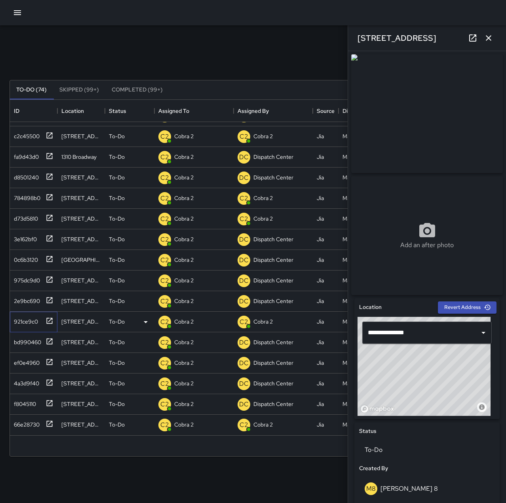
scroll to position [1216, 0]
click at [488, 38] on icon "button" at bounding box center [489, 38] width 6 height 6
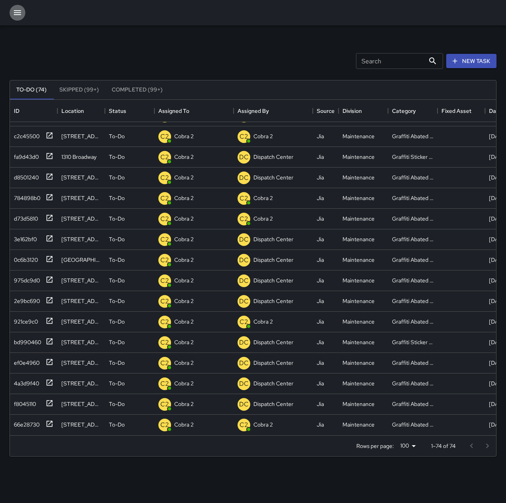
click at [23, 14] on button "button" at bounding box center [18, 13] width 16 height 16
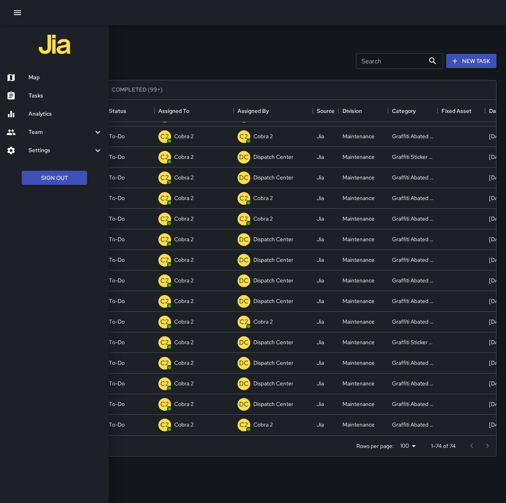
click at [48, 74] on h6 "Map" at bounding box center [66, 77] width 74 height 9
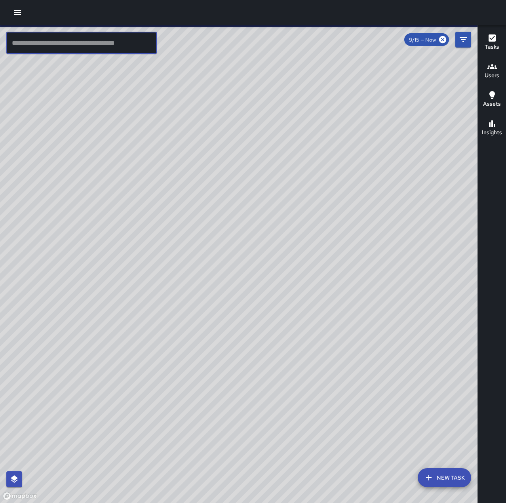
click at [51, 41] on input "text" at bounding box center [81, 43] width 150 height 22
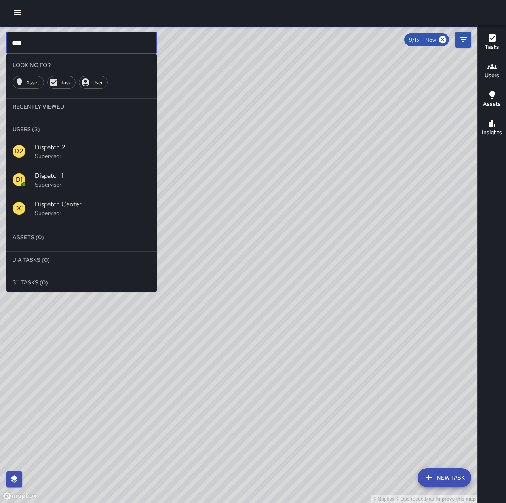
type input "****"
click at [48, 185] on p "Supervisor" at bounding box center [93, 185] width 116 height 8
